Goal: Check status: Check status

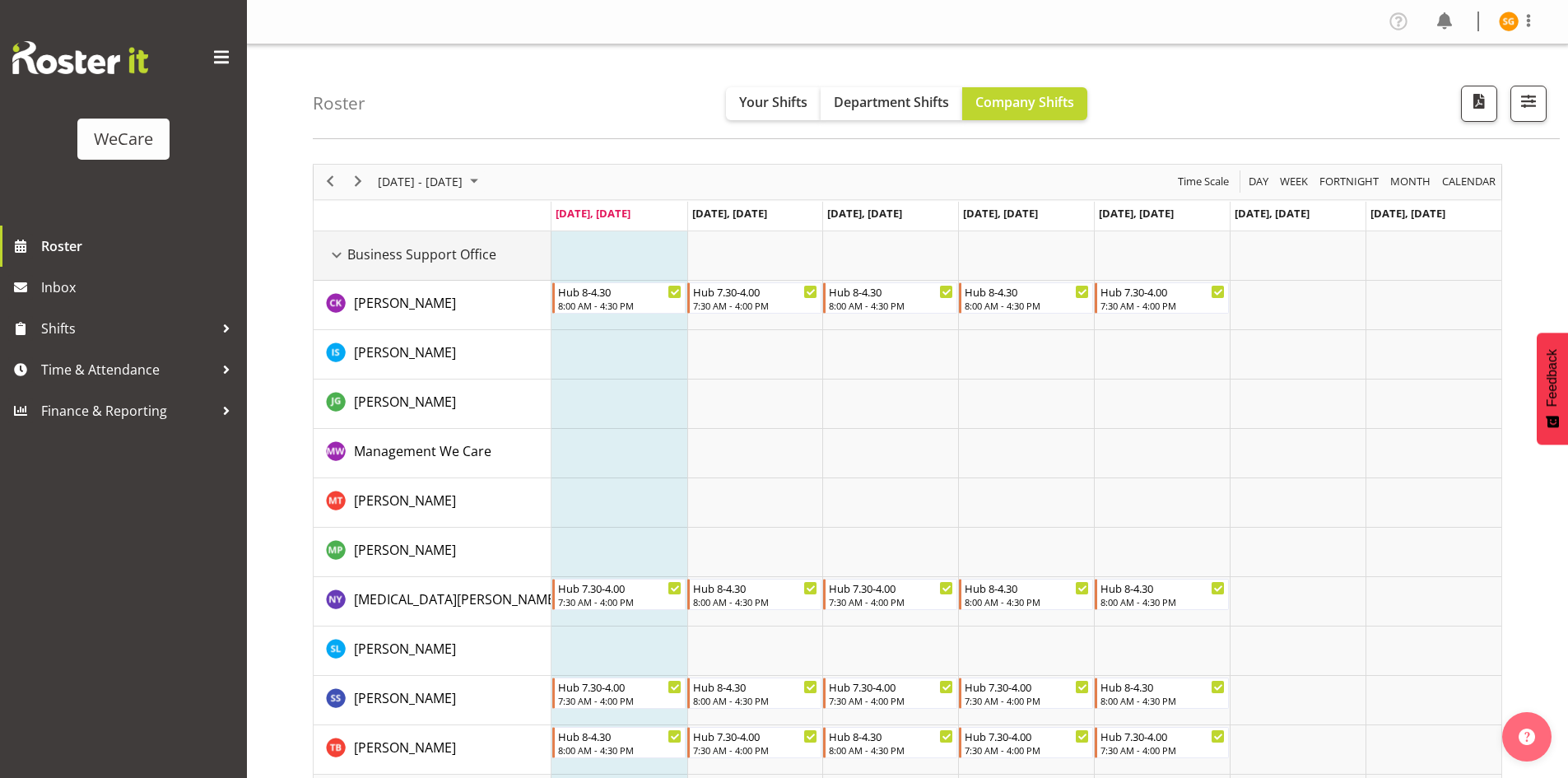
click at [333, 257] on div "Business Support Office resource" at bounding box center [336, 254] width 21 height 21
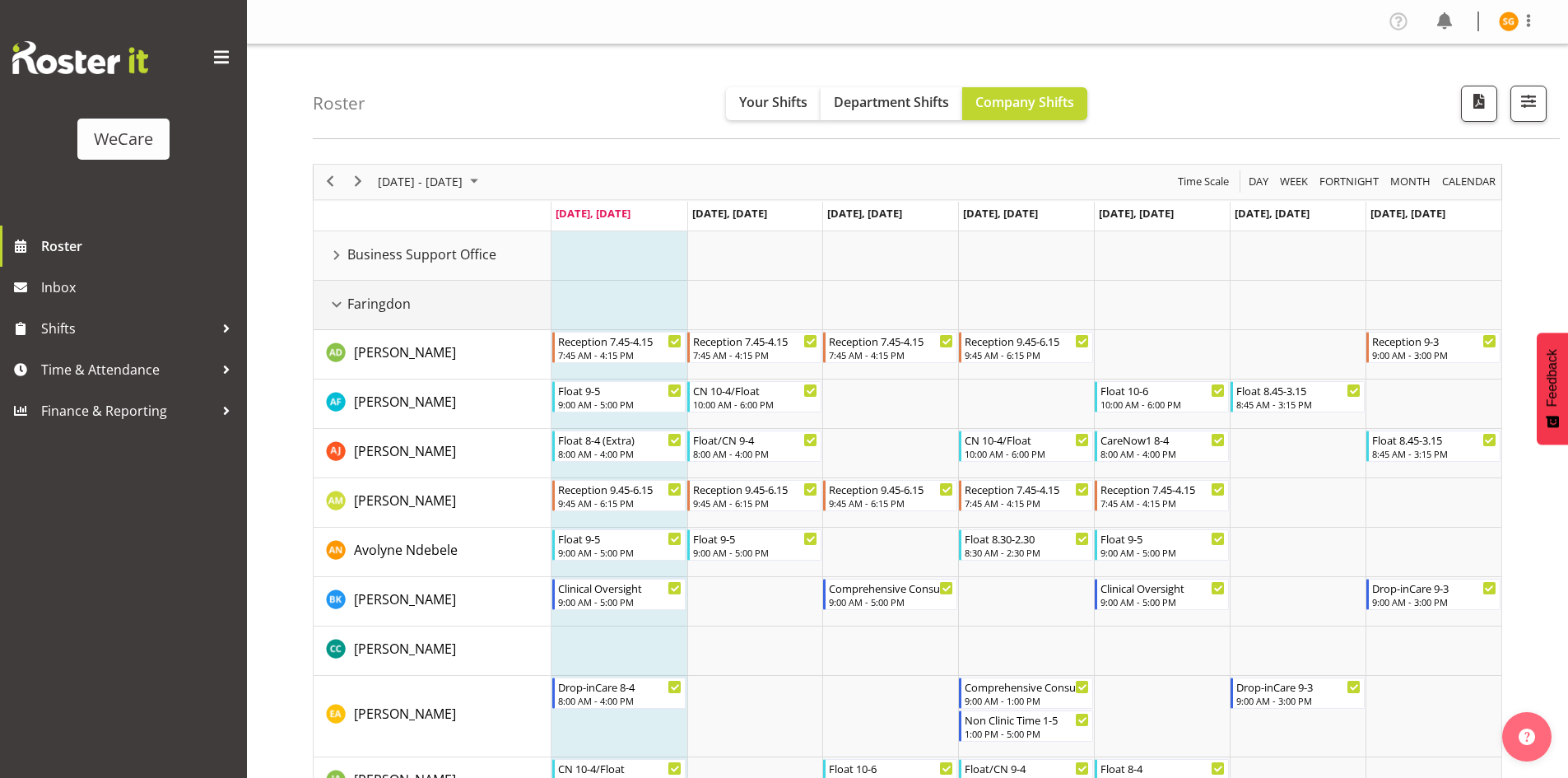
drag, startPoint x: 336, startPoint y: 302, endPoint x: 336, endPoint y: 312, distance: 10.0
click at [336, 312] on div "Faringdon resource" at bounding box center [336, 304] width 21 height 21
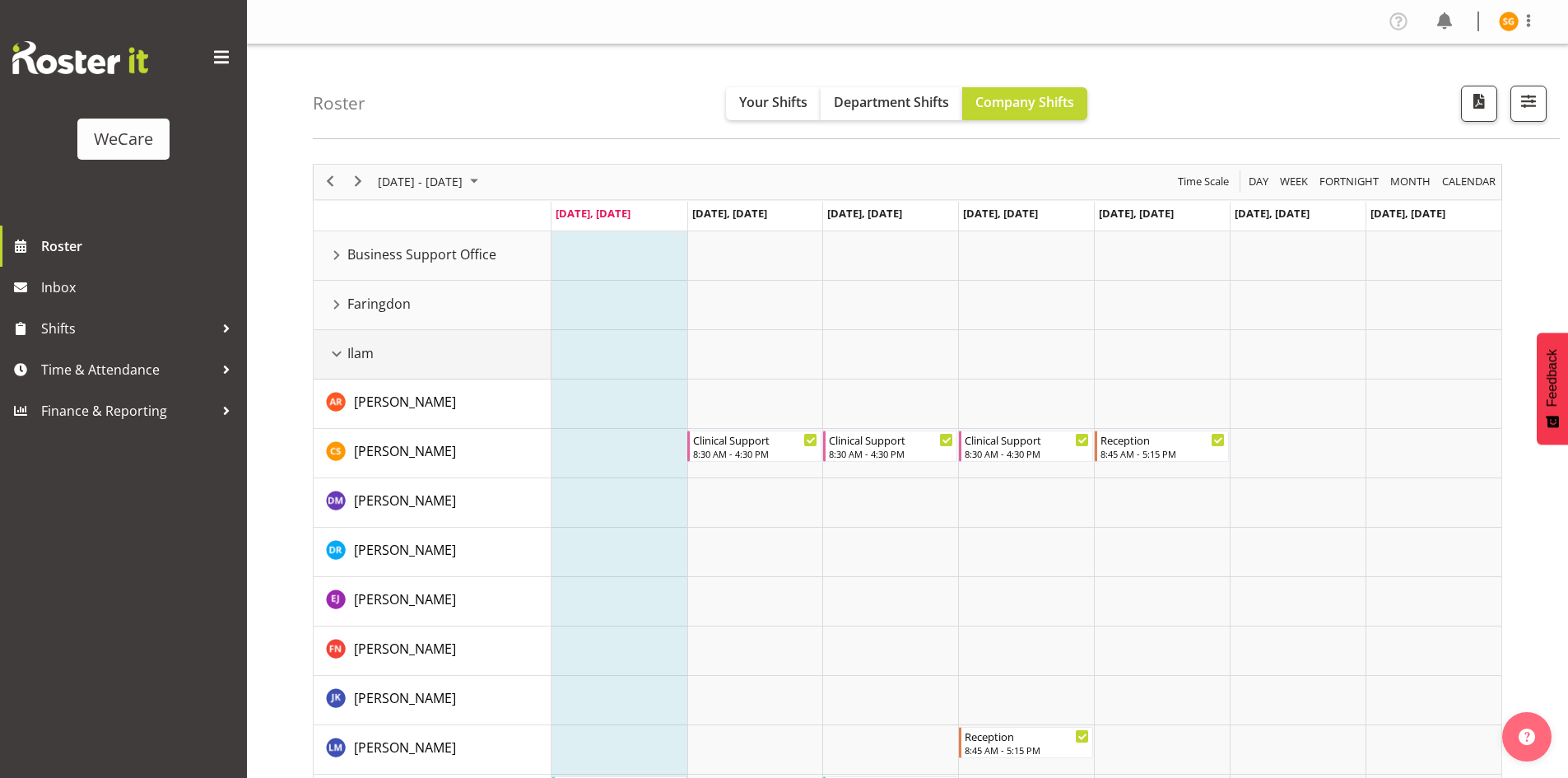
click at [334, 348] on div "Ilam resource" at bounding box center [336, 353] width 21 height 21
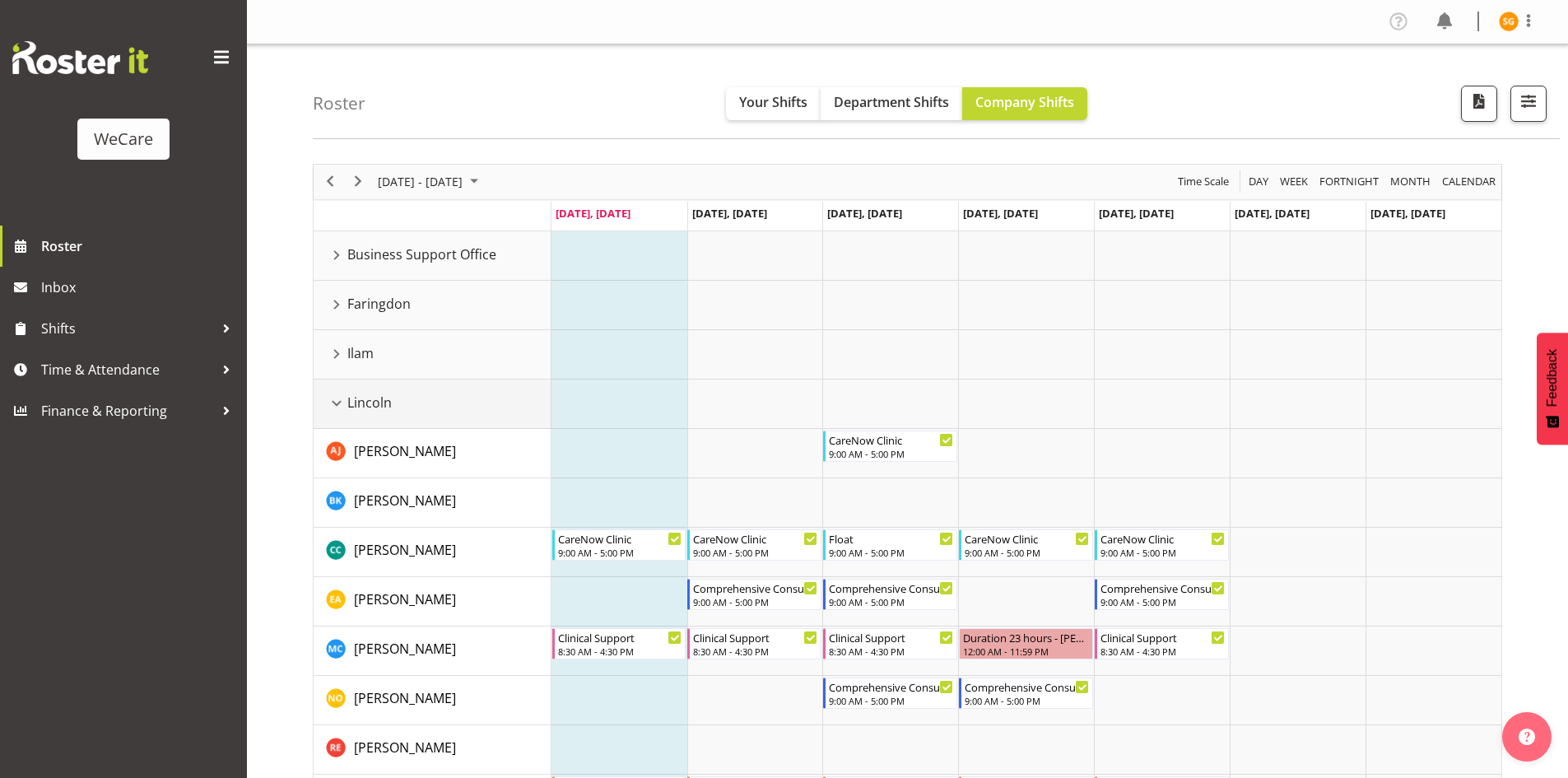
click at [337, 403] on div "Lincoln resource" at bounding box center [336, 403] width 21 height 21
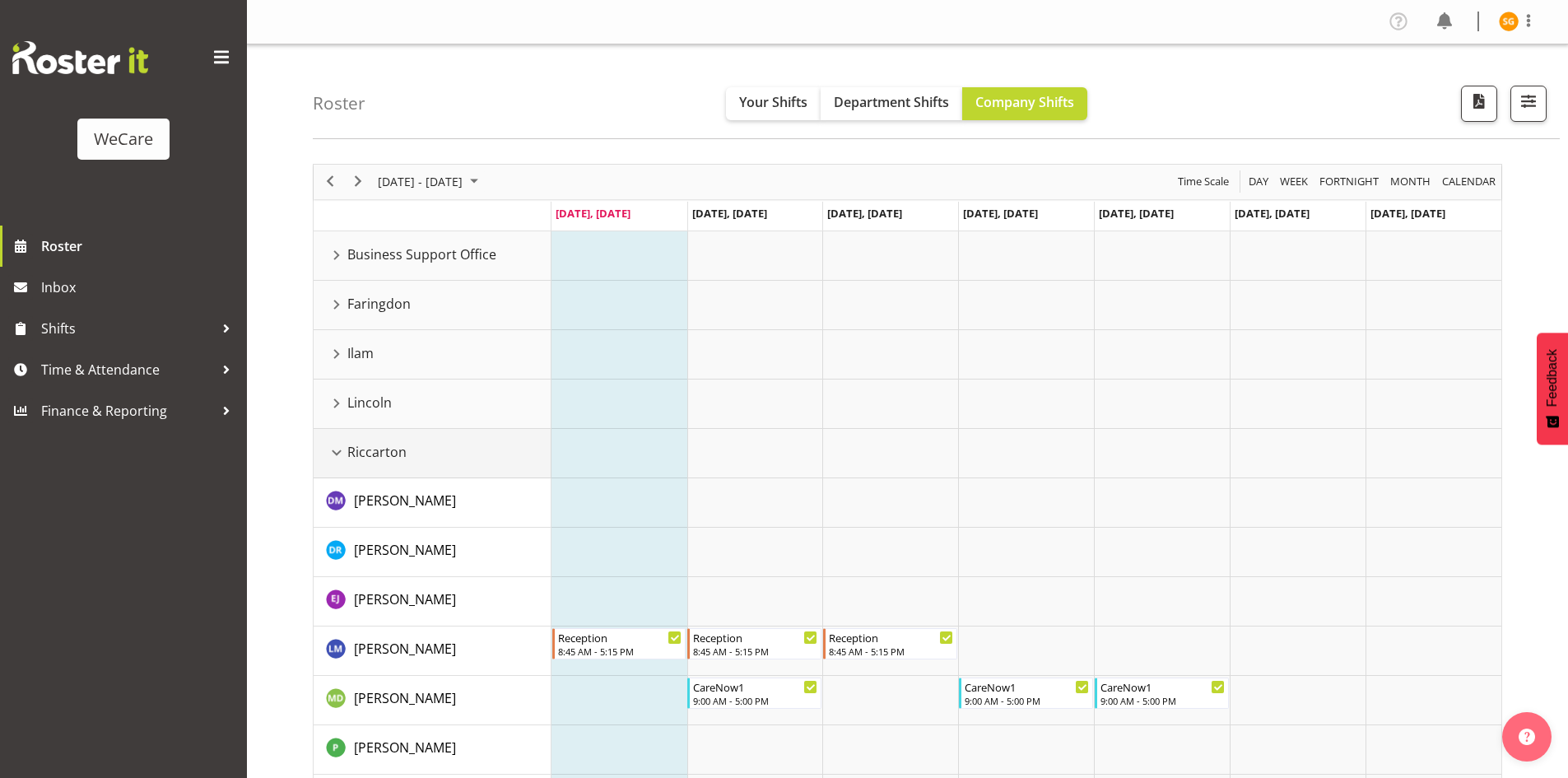
click at [339, 457] on div "Riccarton resource" at bounding box center [336, 452] width 21 height 21
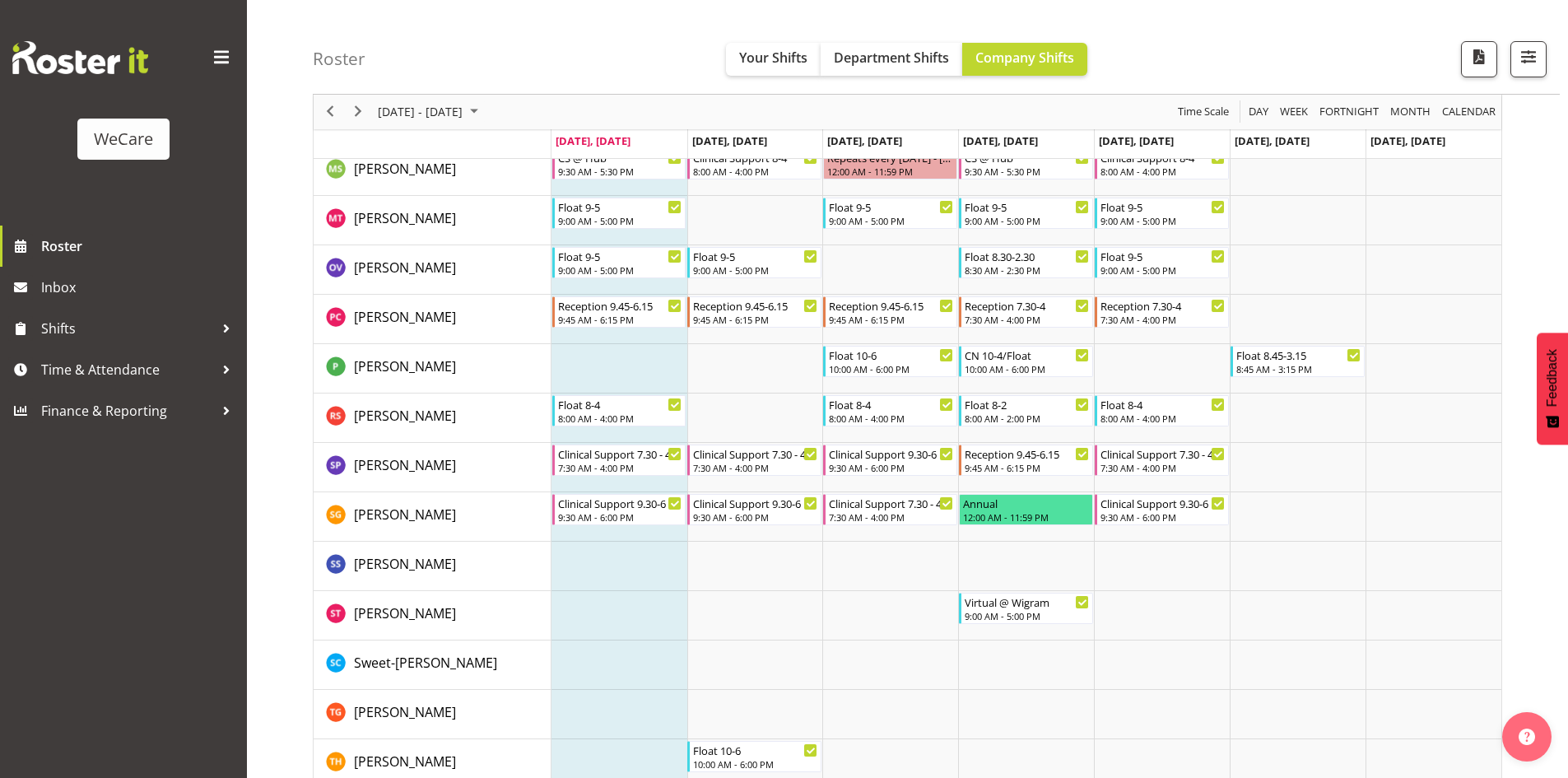
scroll to position [1317, 0]
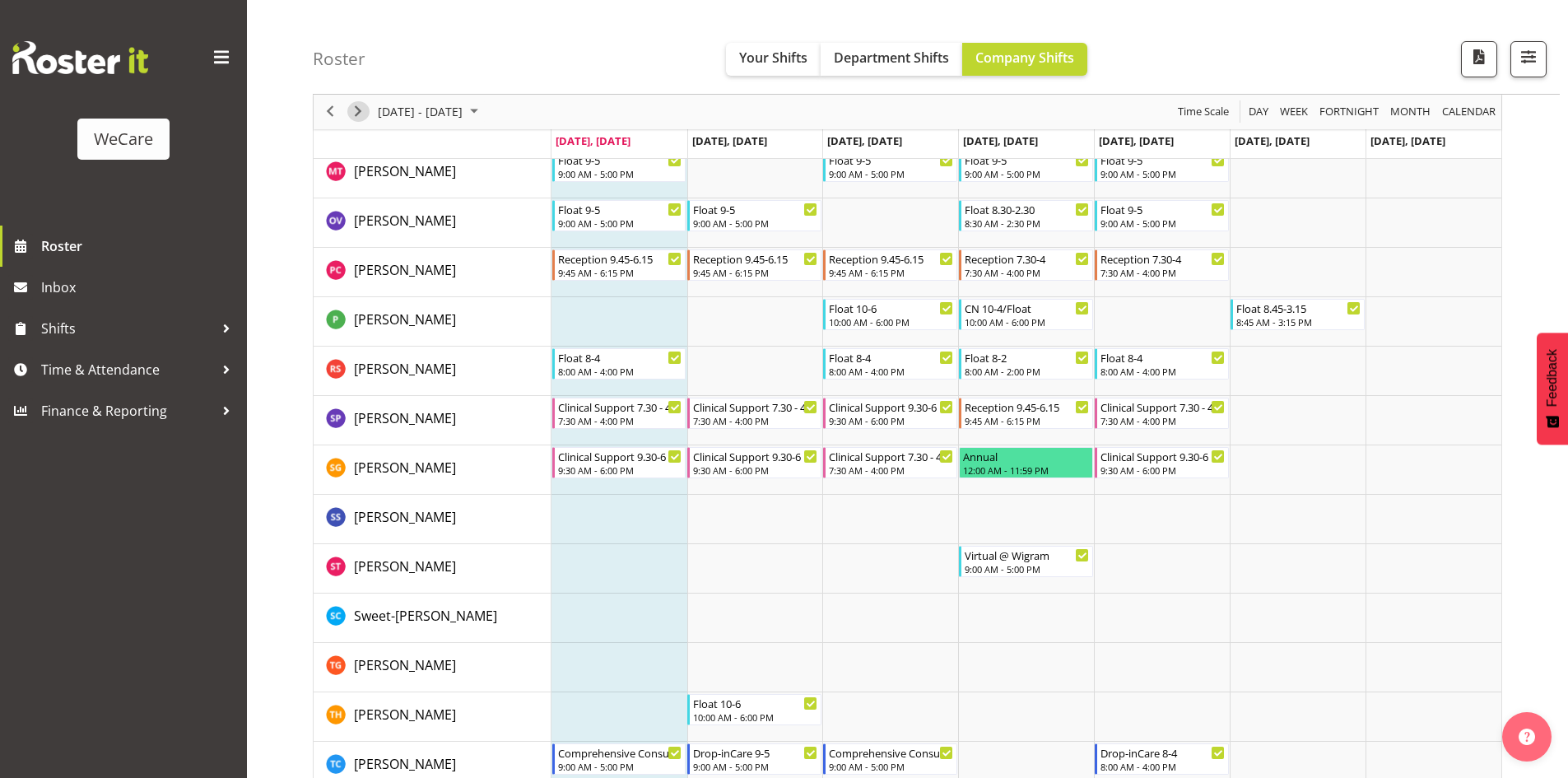
click at [355, 117] on span "Next" at bounding box center [358, 113] width 20 height 20
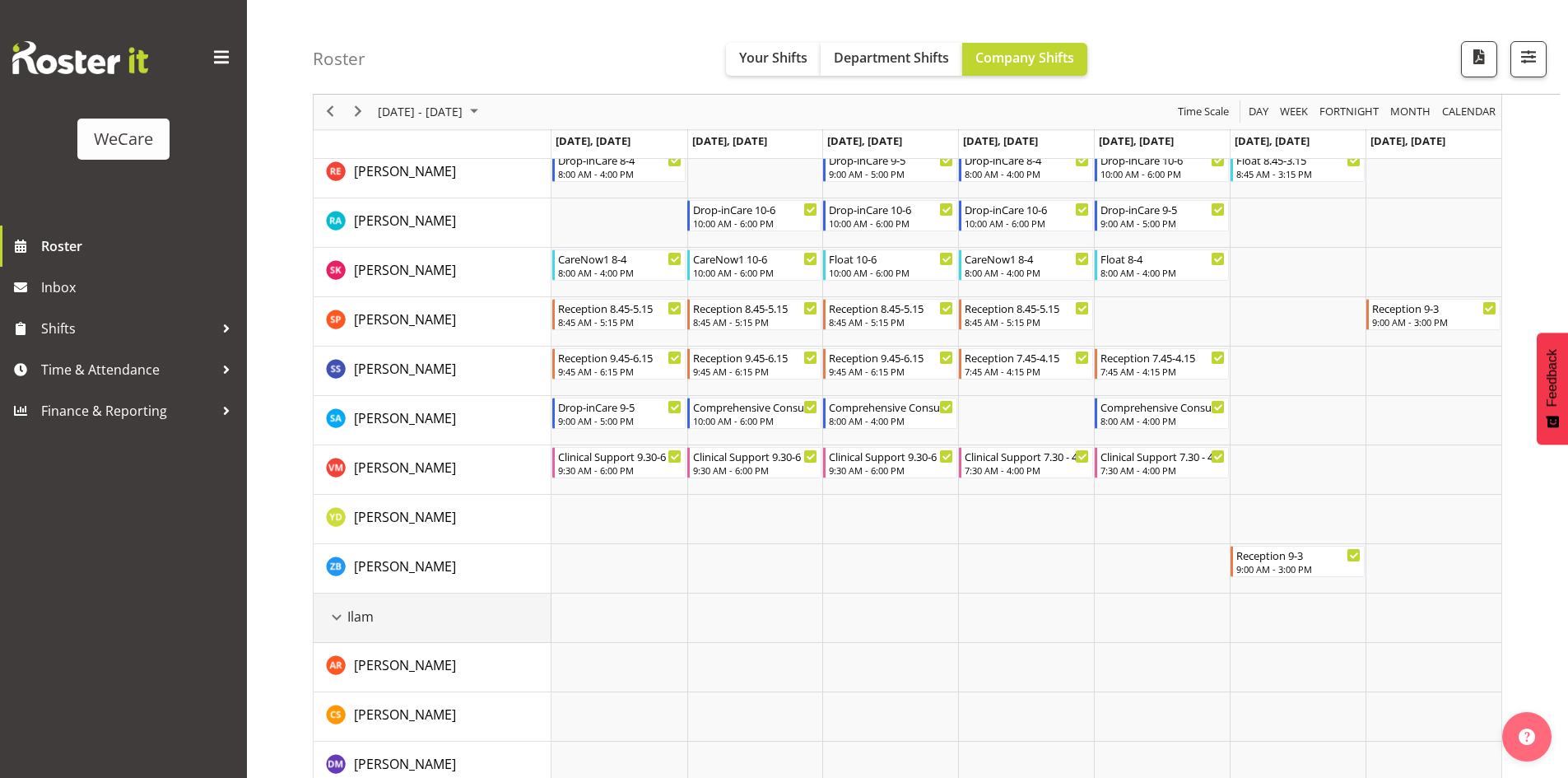
click at [338, 624] on div "Ilam resource" at bounding box center [336, 617] width 21 height 21
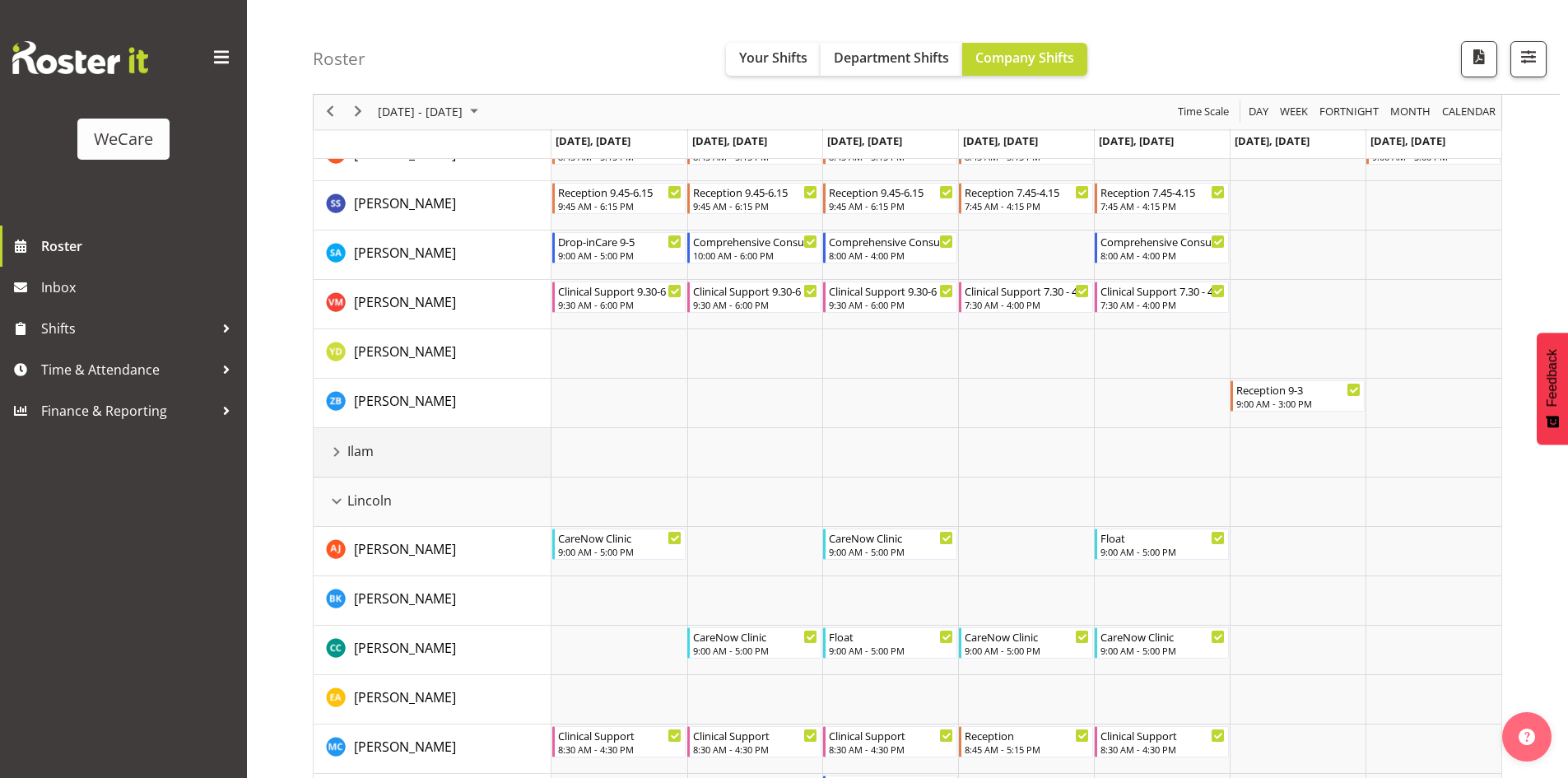
scroll to position [1646, 0]
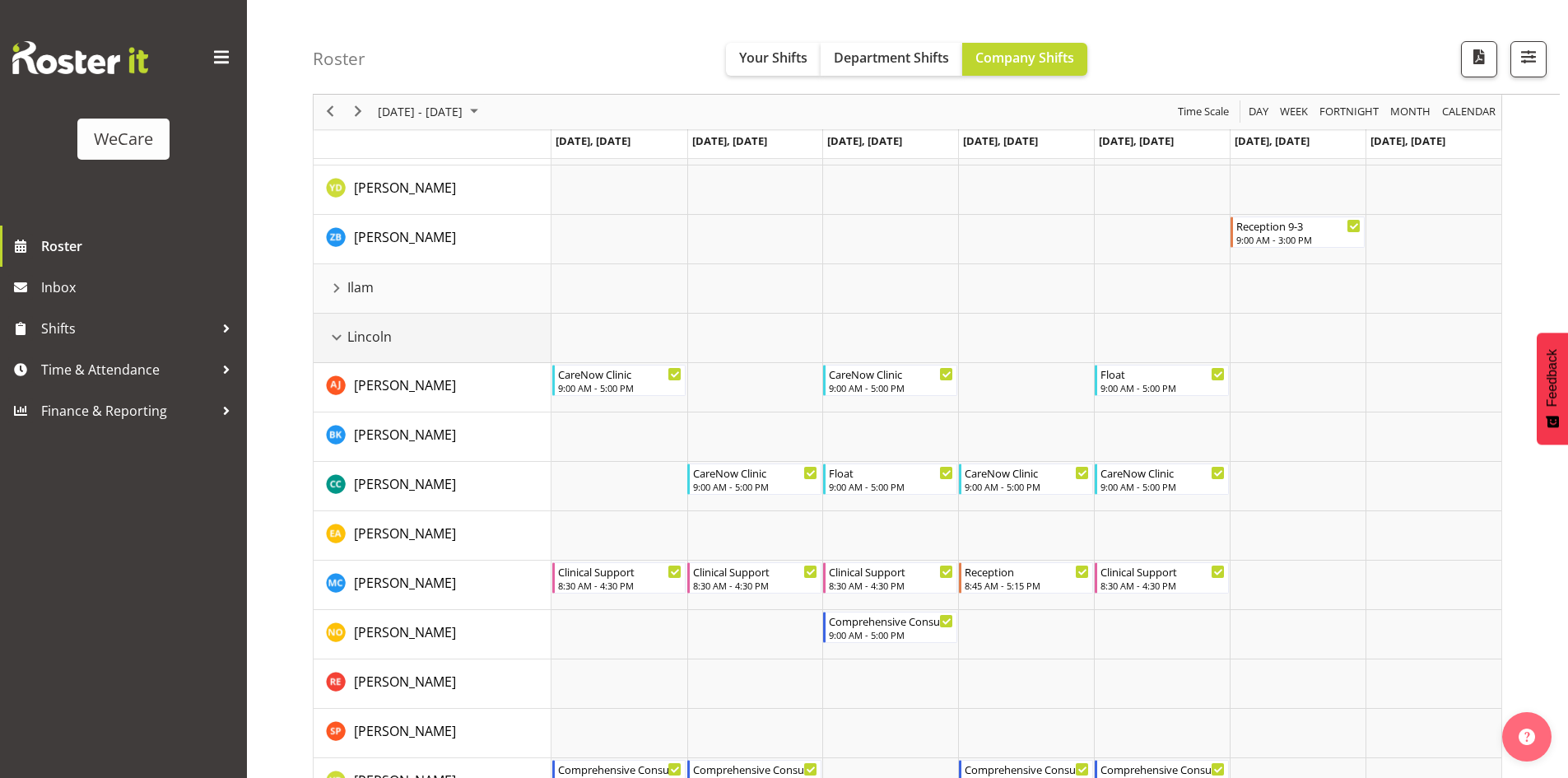
click at [335, 335] on div "Lincoln resource" at bounding box center [336, 337] width 21 height 21
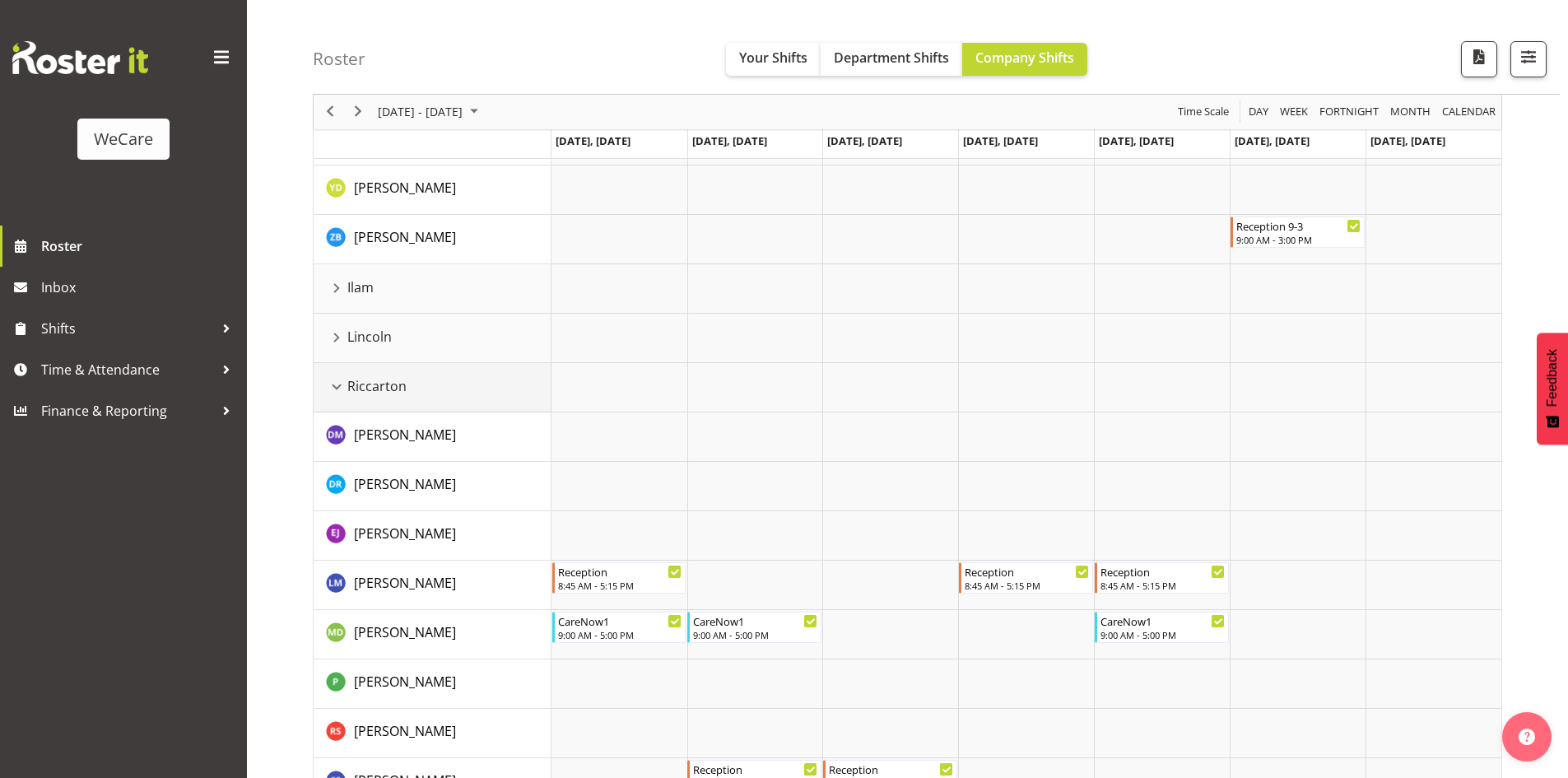
click at [342, 389] on div "Riccarton resource" at bounding box center [336, 387] width 21 height 21
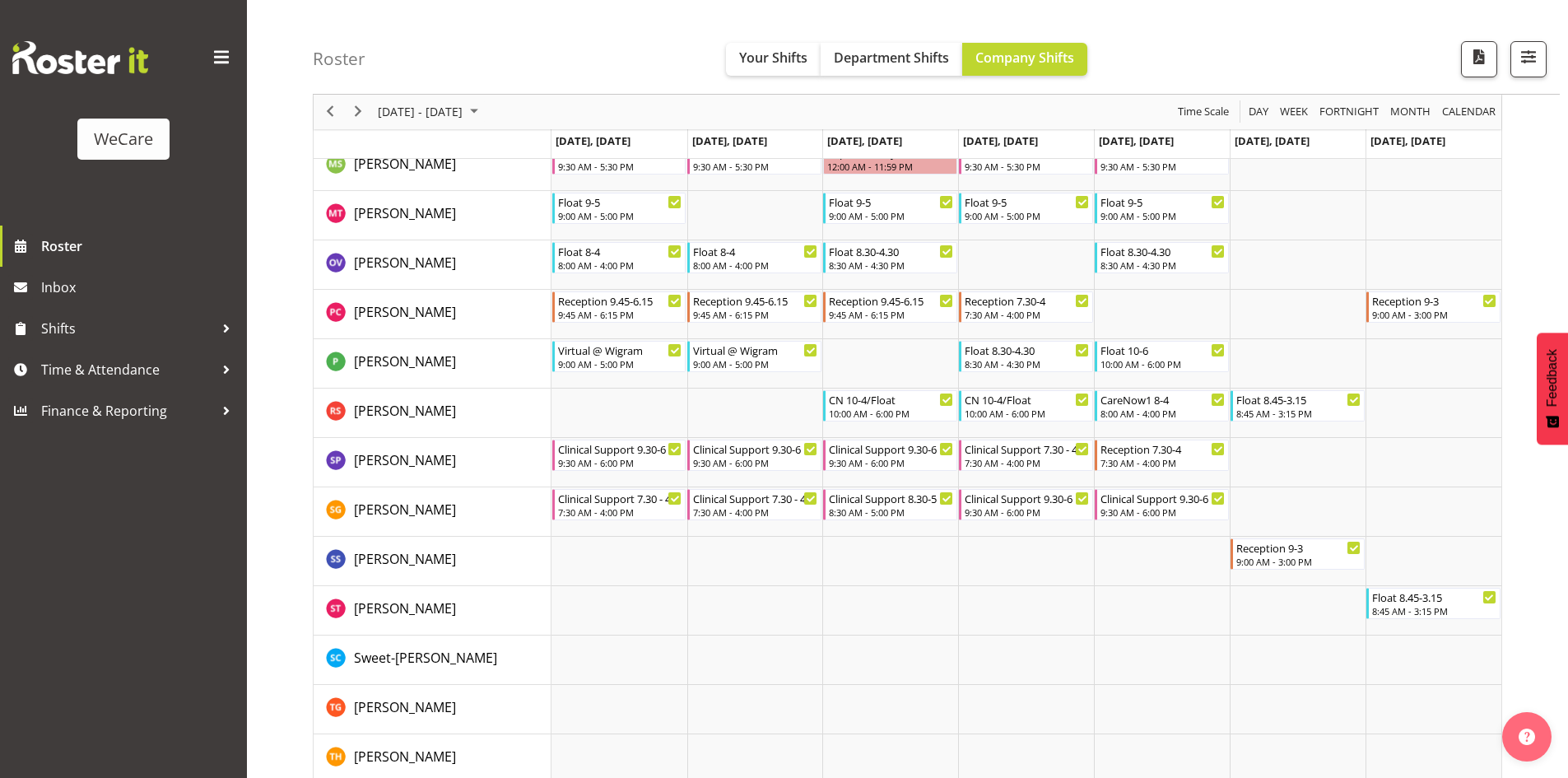
scroll to position [2881, 0]
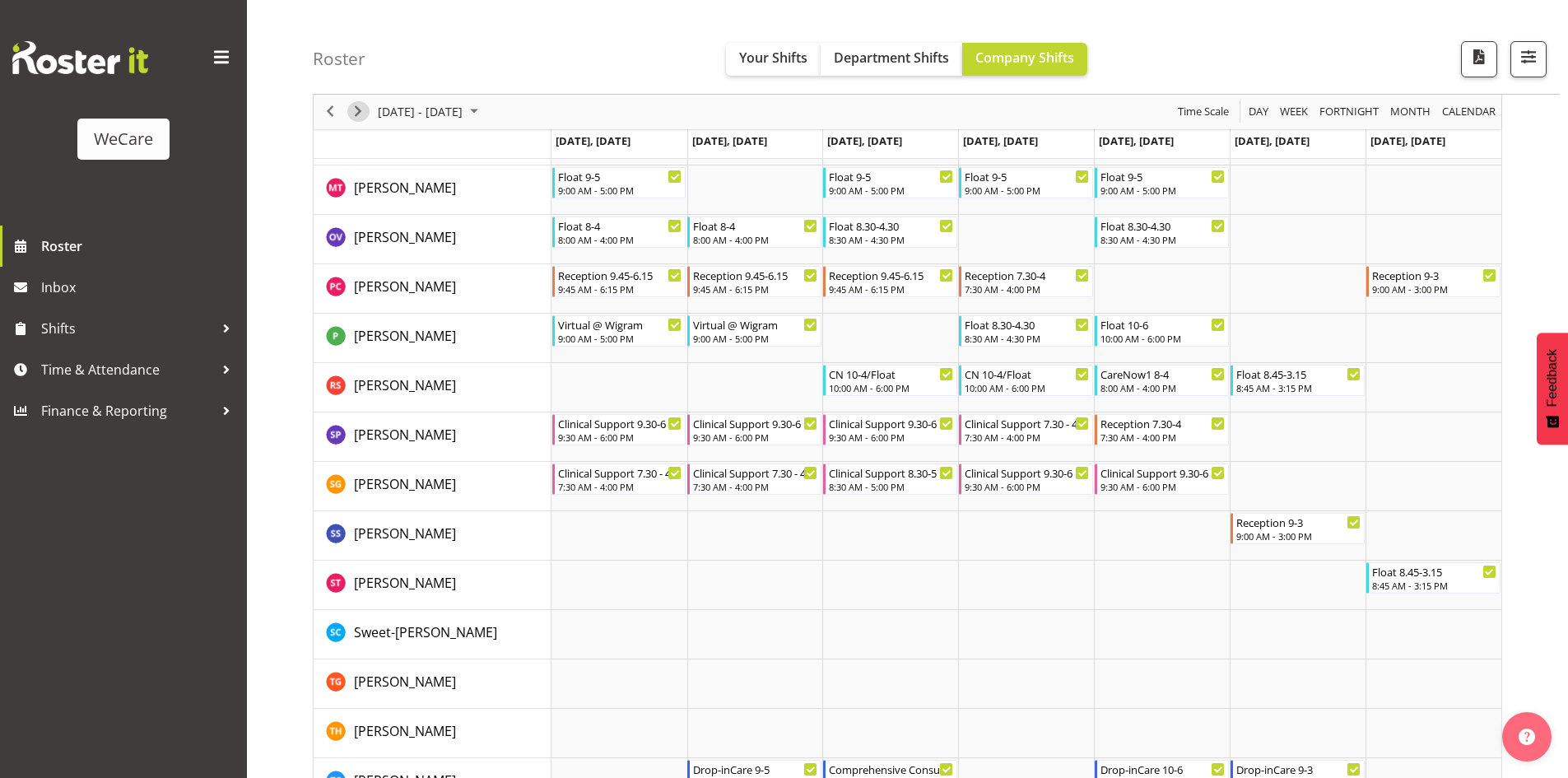
click at [354, 108] on span "Next" at bounding box center [358, 113] width 20 height 20
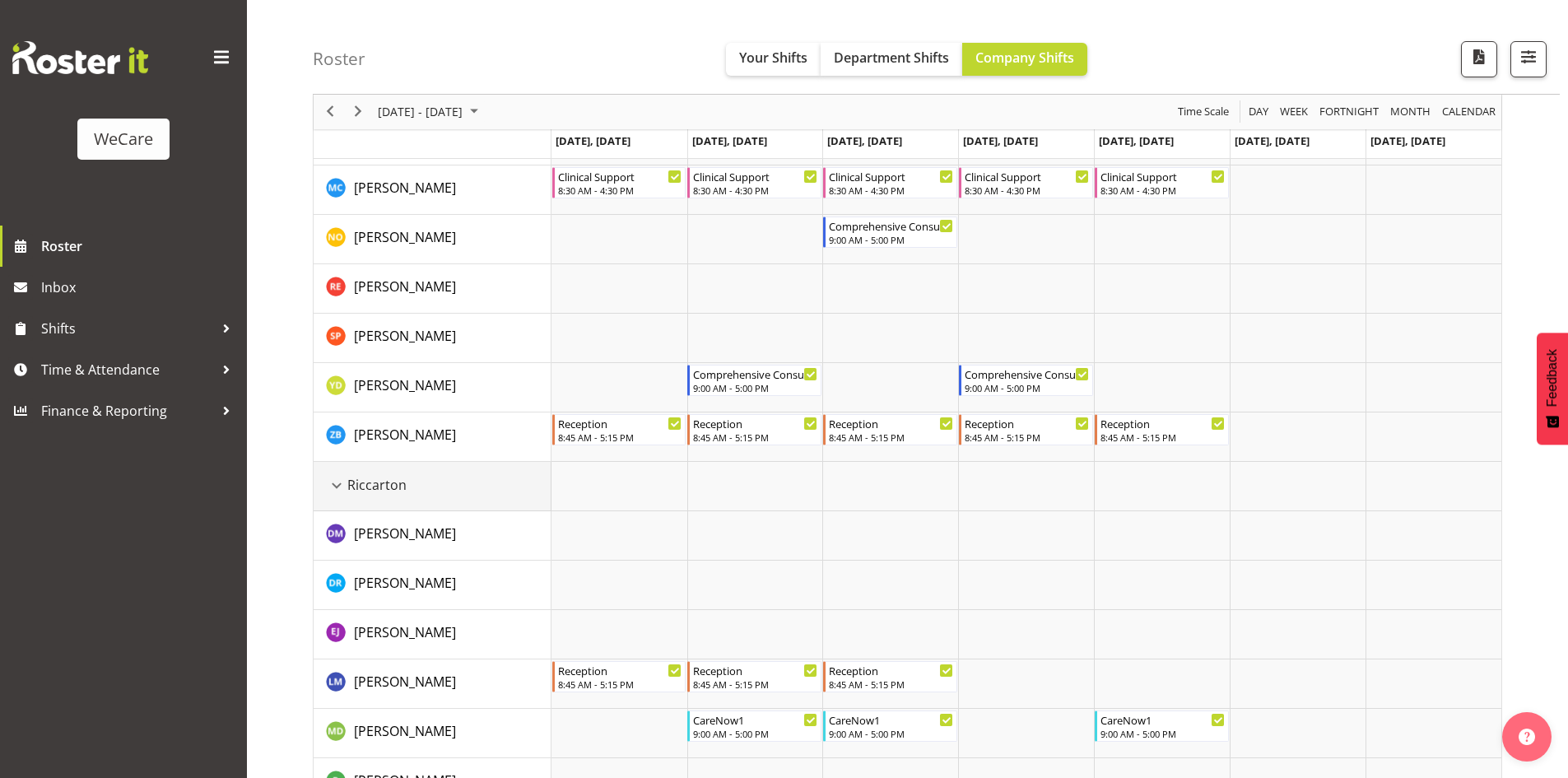
click at [338, 491] on div "Riccarton resource" at bounding box center [336, 485] width 21 height 21
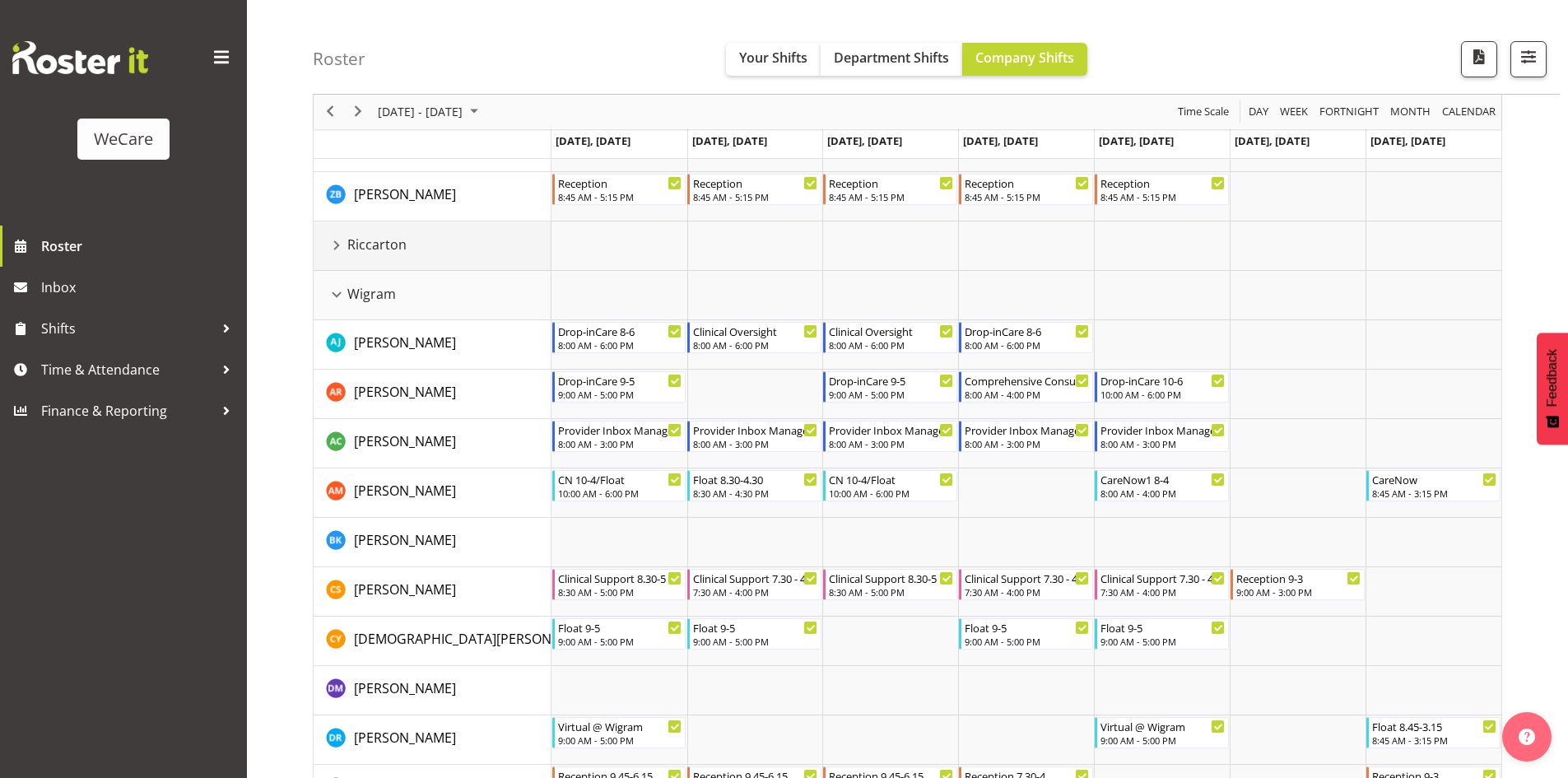
scroll to position [3072, 0]
